Goal: Check status: Check status

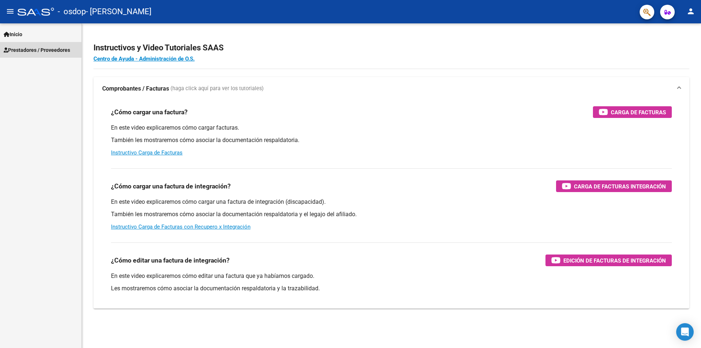
click at [27, 49] on span "Prestadores / Proveedores" at bounding box center [37, 50] width 66 height 8
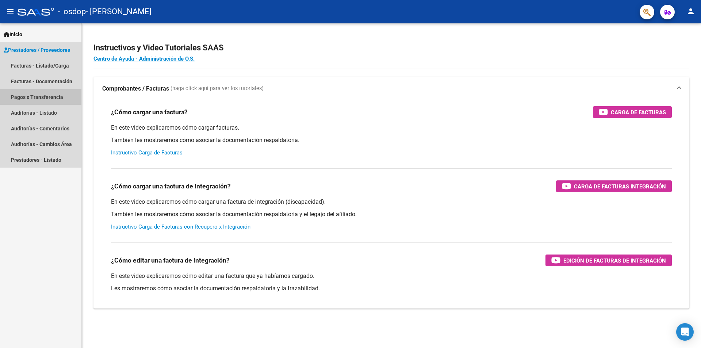
click at [31, 96] on link "Pagos x Transferencia" at bounding box center [40, 97] width 81 height 16
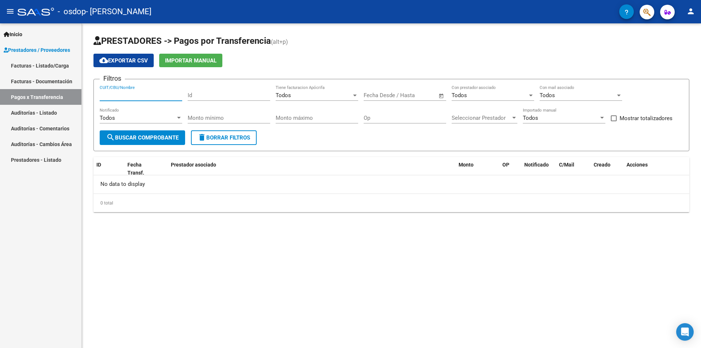
click at [156, 93] on input "CUIT/CBU/Nombre" at bounding box center [141, 95] width 83 height 7
type input "27181635350"
click at [137, 138] on span "search Buscar Comprobante" at bounding box center [142, 137] width 72 height 7
click at [30, 64] on link "Facturas - Listado/Carga" at bounding box center [40, 66] width 81 height 16
